Goal: Task Accomplishment & Management: Manage account settings

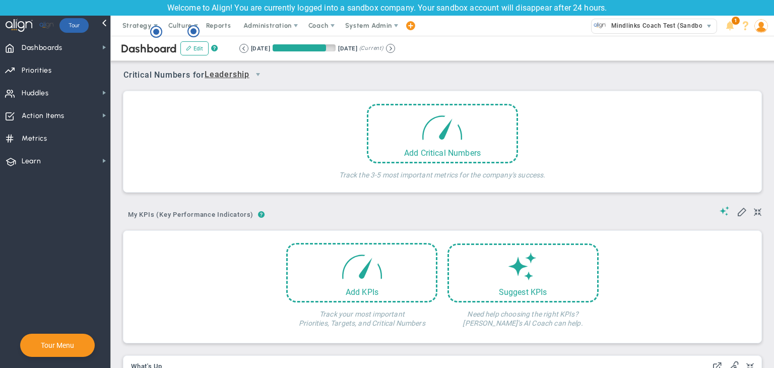
click at [766, 21] on img at bounding box center [762, 26] width 14 height 14
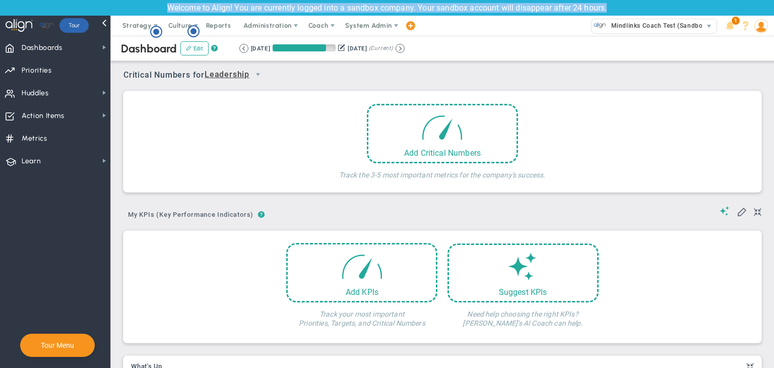
drag, startPoint x: 163, startPoint y: 4, endPoint x: 611, endPoint y: 7, distance: 448.1
click at [611, 7] on div "Welcome to Align! You are currently logged into a sandbox company. Your sandbox…" at bounding box center [387, 8] width 774 height 16
click at [677, 27] on span "Mindlinks Coach Test (Sandbox)" at bounding box center [657, 25] width 102 height 13
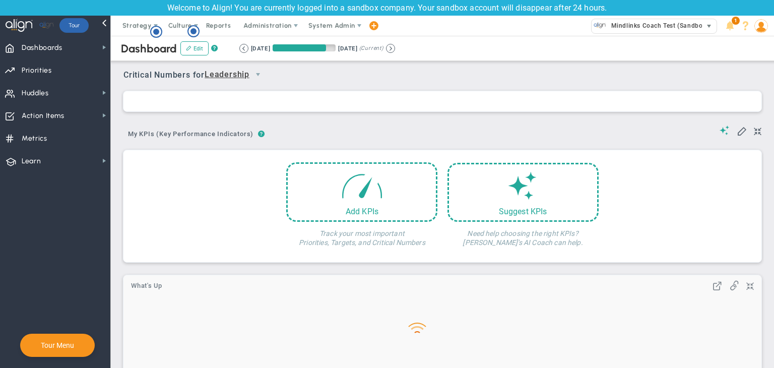
click at [629, 24] on span "Mindlinks Coach Test (Sandbox)" at bounding box center [657, 25] width 102 height 13
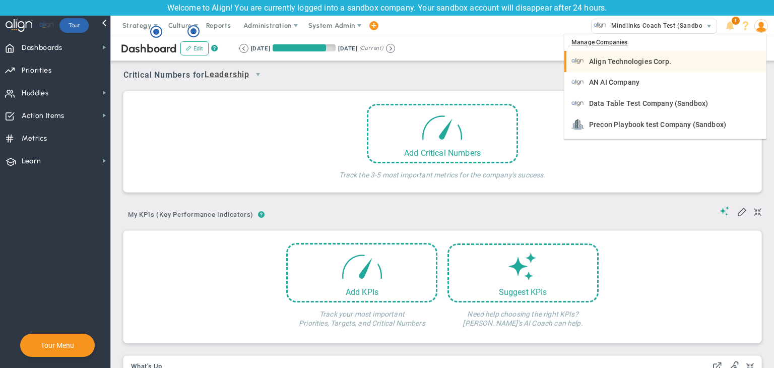
click at [627, 65] on span "Align Technologies Corp." at bounding box center [630, 61] width 82 height 7
